Goal: Task Accomplishment & Management: Complete application form

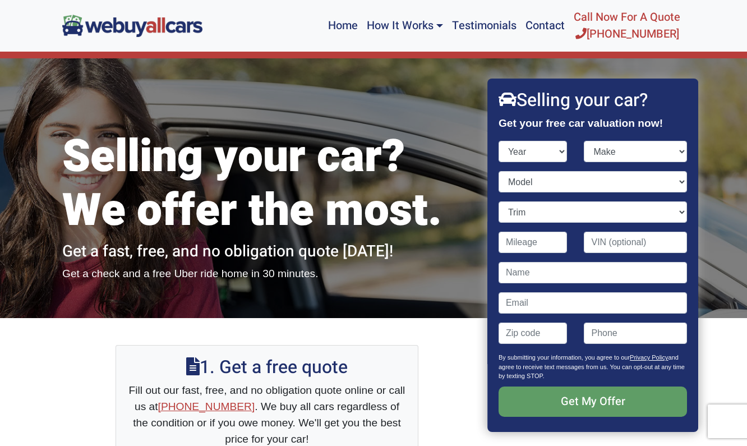
select select "2020"
click at [499, 141] on select "Year [DATE] 2024 2023 2022 2021 2020 2019 2018 2017 2016 2015 2014 2013 2012 20…" at bounding box center [533, 151] width 69 height 21
click at [665, 154] on select "Make Acura Alfa Romeo Aston [PERSON_NAME] Audi Bentley BMW Buick Cadillac Chevr…" at bounding box center [635, 151] width 103 height 21
select select "Hyundai"
click at [584, 141] on select "Make Acura Alfa Romeo Aston [PERSON_NAME] Audi Bentley BMW Buick Cadillac Chevr…" at bounding box center [635, 151] width 103 height 21
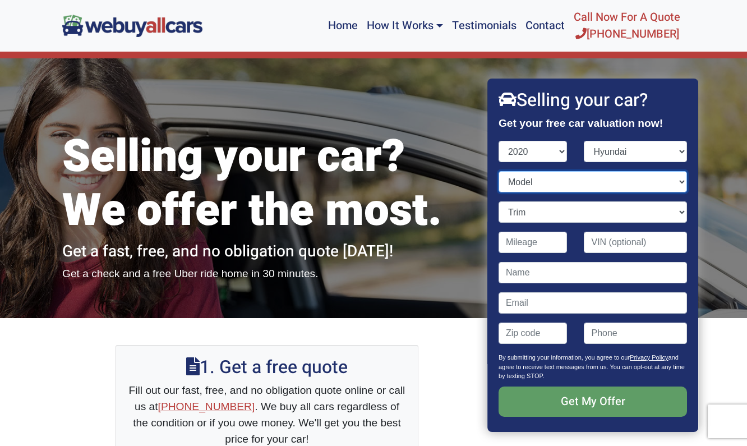
click at [663, 182] on select "Model Accent Elantra Elantra GT Ioniq Electric Ioniq Hybrid Ioniq Plug-In Hybri…" at bounding box center [593, 181] width 188 height 21
select select "Elantra"
click at [499, 171] on select "Model Accent Elantra Elantra GT Ioniq Electric Ioniq Hybrid Ioniq Plug-In Hybri…" at bounding box center [593, 181] width 188 height 21
click at [611, 219] on select "Trim Eco 4dr Sedan (1.4L 4cyl Turbo) Limited 4dr Sedan (2.0L 4cyl CVT) SE 4dr S…" at bounding box center [593, 211] width 188 height 21
select select "SE 4dr Sedan (2.0L 4cyl CVT)"
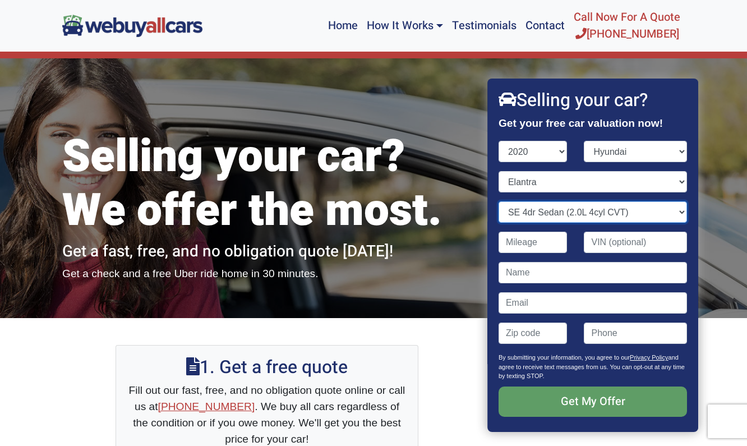
click at [499, 201] on select "Trim Eco 4dr Sedan (1.4L 4cyl Turbo) Limited 4dr Sedan (2.0L 4cyl CVT) SE 4dr S…" at bounding box center [593, 211] width 188 height 21
click at [551, 244] on input "Contact form" at bounding box center [533, 242] width 69 height 21
type input "88,677"
click at [616, 239] on input "Contact form" at bounding box center [635, 242] width 103 height 21
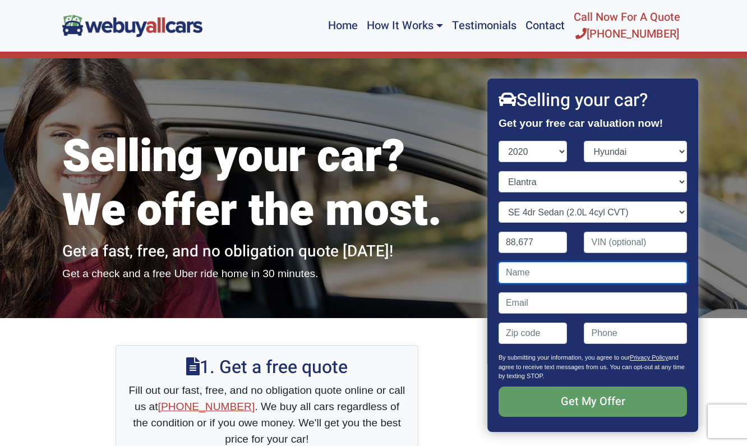
click at [572, 264] on input "Contact form" at bounding box center [593, 272] width 188 height 21
